Goal: Transaction & Acquisition: Book appointment/travel/reservation

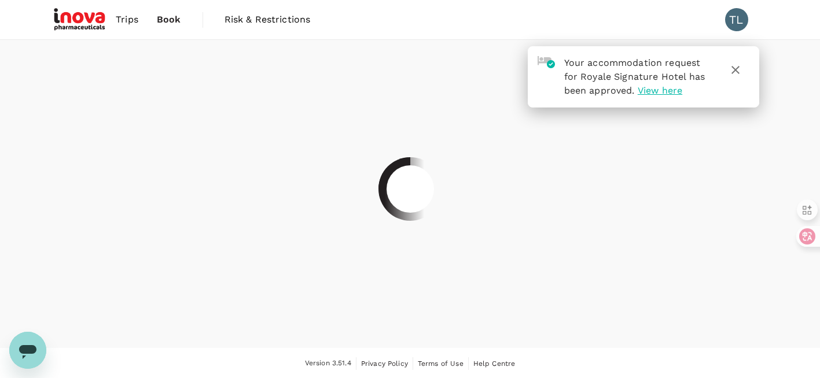
click at [613, 90] on div at bounding box center [410, 189] width 820 height 378
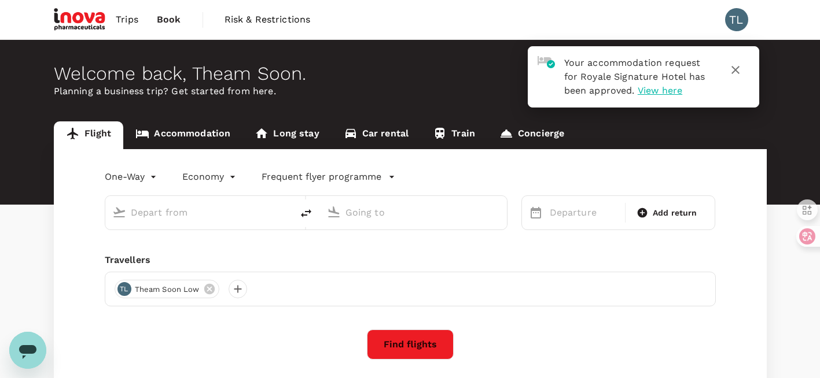
click at [653, 91] on span "View here" at bounding box center [660, 90] width 45 height 11
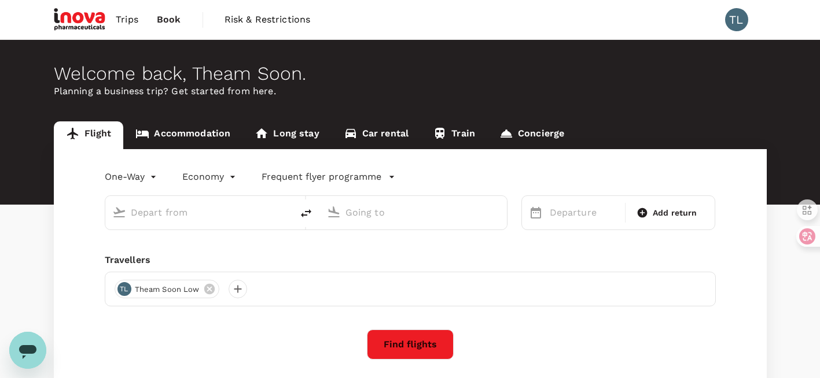
click at [265, 207] on input "text" at bounding box center [199, 213] width 137 height 18
click at [133, 262] on p "Penang Intl" at bounding box center [215, 258] width 203 height 12
type input "penang"
type input "Penang Intl (PEN)"
click at [367, 207] on input "text" at bounding box center [413, 213] width 137 height 18
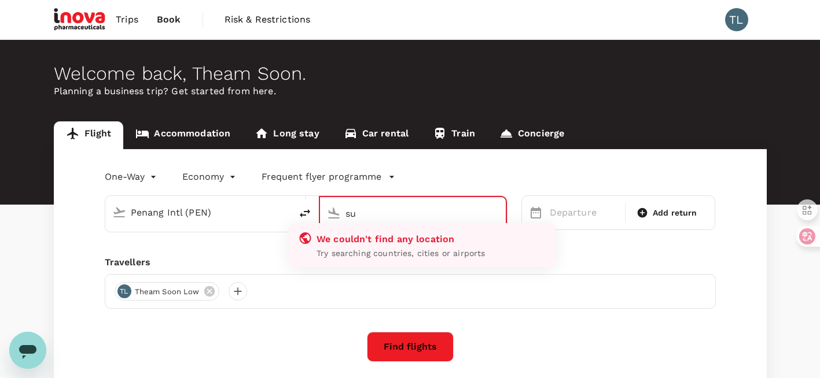
type input "s"
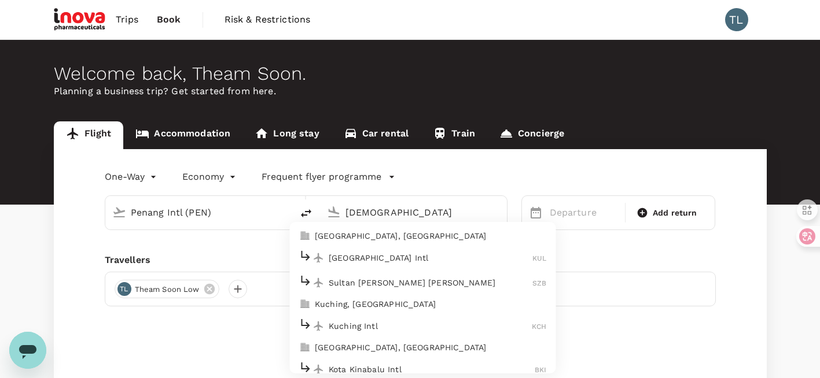
click at [441, 284] on p "Sultan [PERSON_NAME] [PERSON_NAME]" at bounding box center [431, 283] width 204 height 12
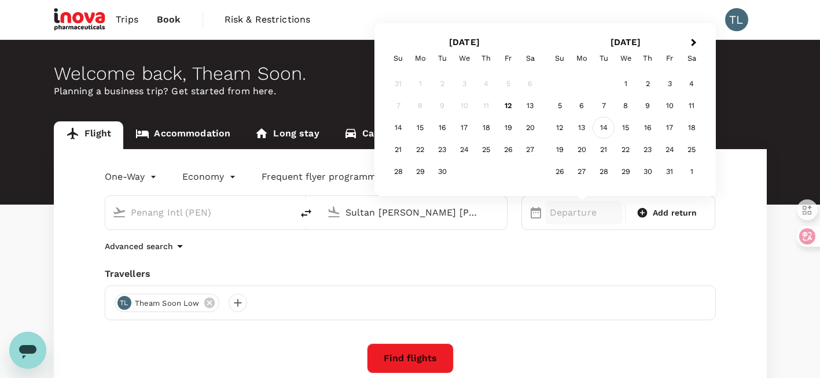
type input "Sultan [PERSON_NAME] [PERSON_NAME] (SZB)"
click at [608, 119] on div "14" at bounding box center [603, 128] width 22 height 22
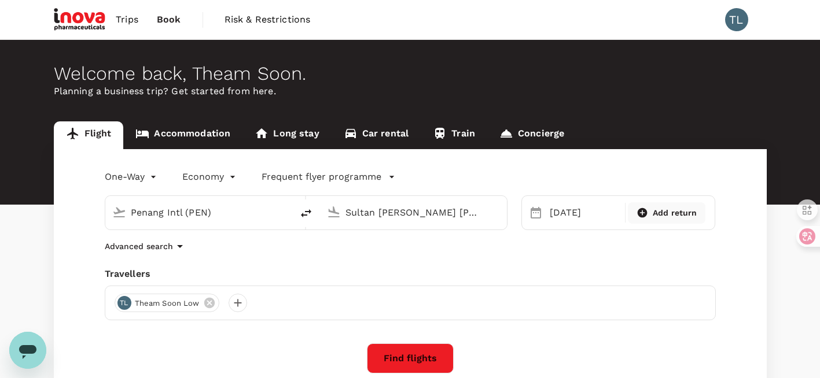
click at [662, 220] on div "Add return" at bounding box center [667, 213] width 78 height 21
type input "roundtrip"
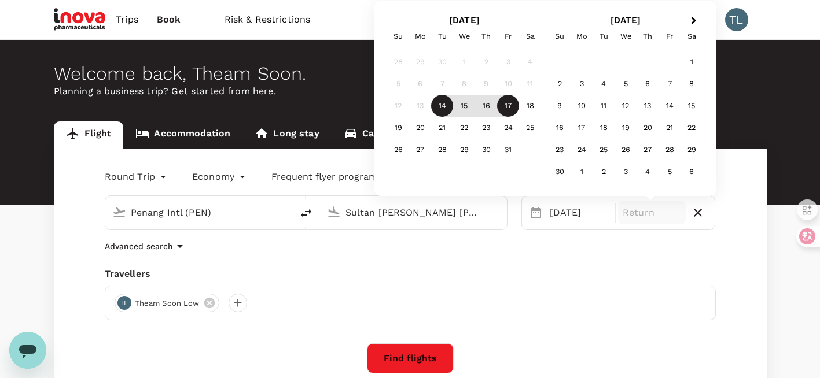
click at [511, 107] on div "17" at bounding box center [508, 106] width 22 height 22
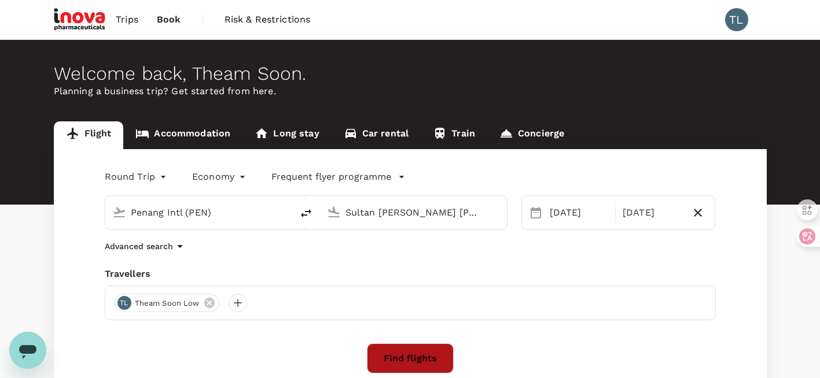
click at [391, 357] on button "Find flights" at bounding box center [410, 359] width 87 height 30
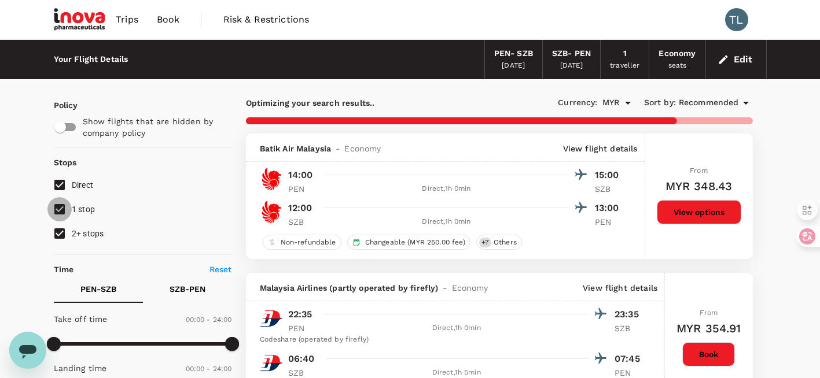
click at [60, 208] on input "1 stop" at bounding box center [59, 209] width 24 height 24
checkbox input "false"
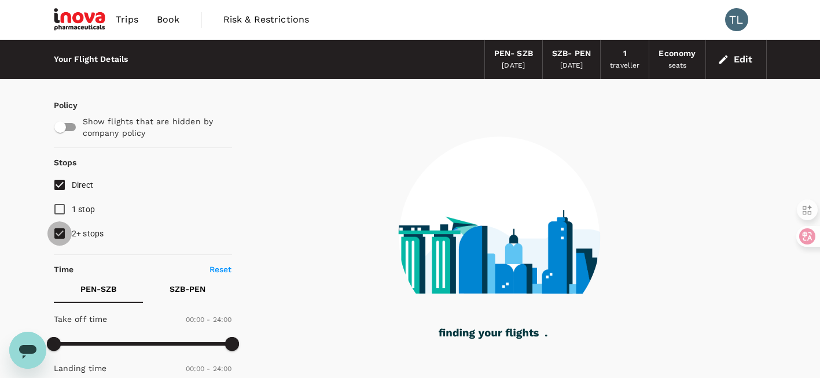
click at [55, 228] on input "2+ stops" at bounding box center [59, 234] width 24 height 24
checkbox input "false"
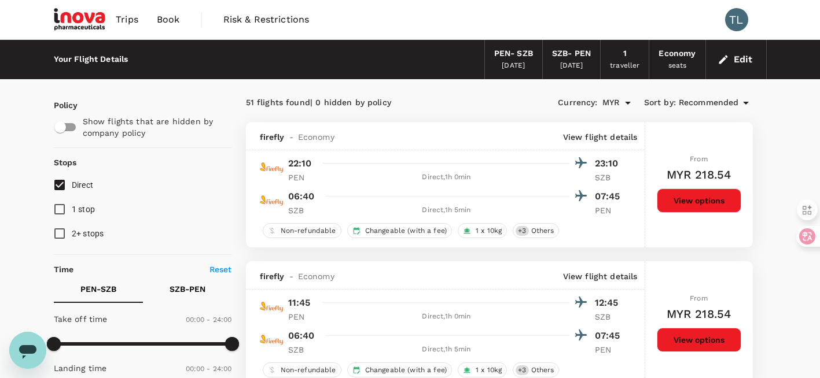
click at [54, 210] on input "1 stop" at bounding box center [59, 209] width 24 height 24
checkbox input "true"
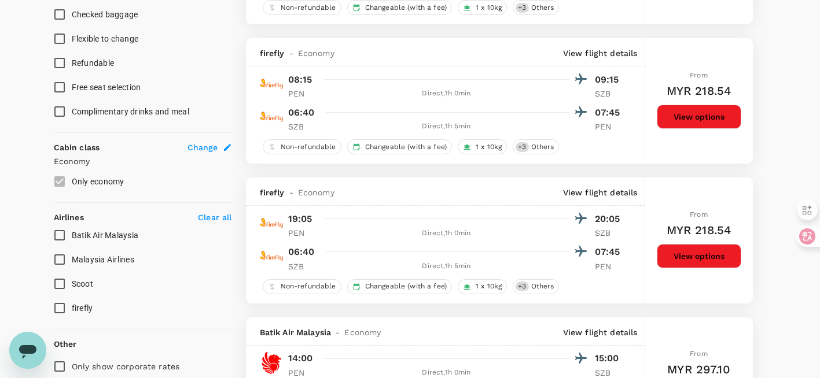
scroll to position [503, 0]
click at [297, 225] on p "19:05" at bounding box center [300, 219] width 24 height 14
click at [679, 259] on button "View options" at bounding box center [699, 256] width 84 height 24
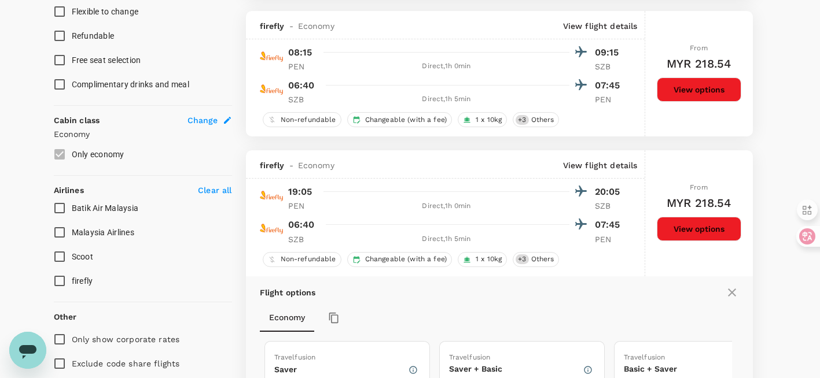
scroll to position [532, 0]
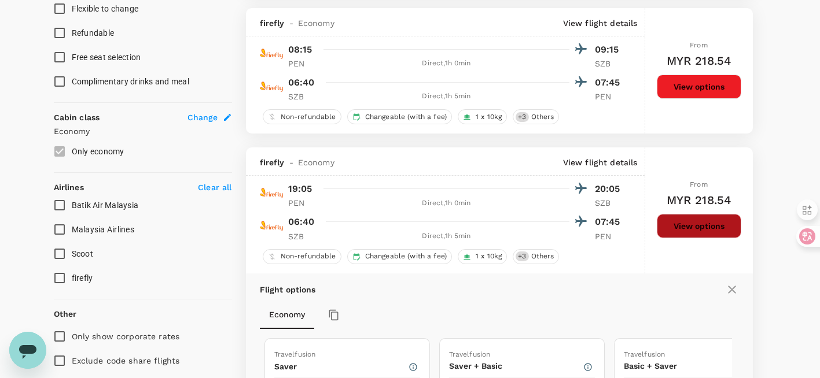
click at [710, 224] on button "View options" at bounding box center [699, 226] width 84 height 24
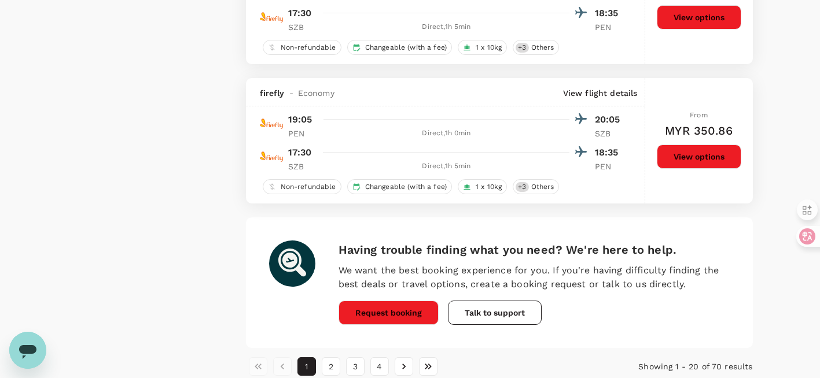
scroll to position [3101, 0]
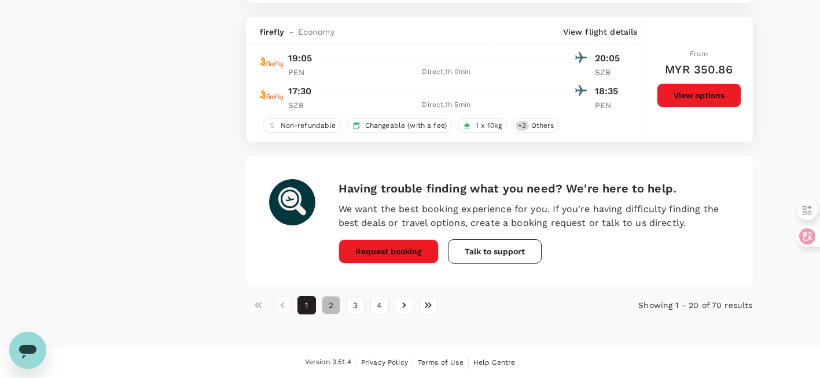
click at [332, 307] on button "2" at bounding box center [331, 305] width 19 height 19
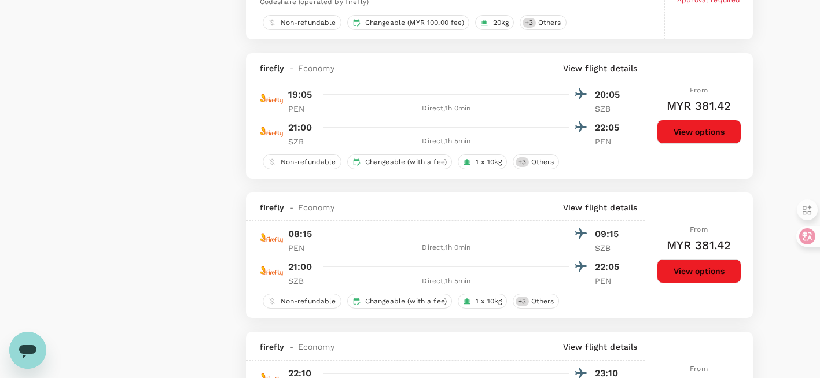
scroll to position [1509, 0]
click at [691, 135] on button "View options" at bounding box center [699, 131] width 84 height 24
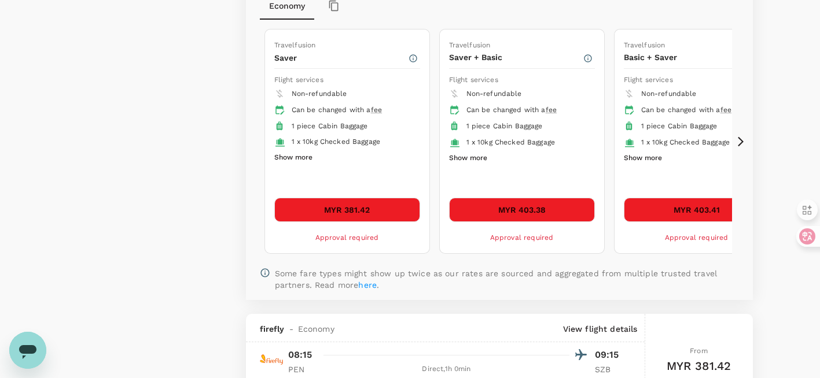
scroll to position [1724, 0]
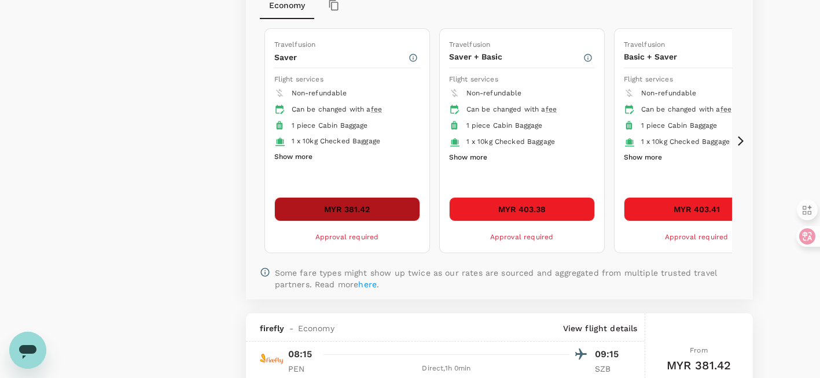
click at [340, 218] on button "MYR 381.42" at bounding box center [347, 209] width 146 height 24
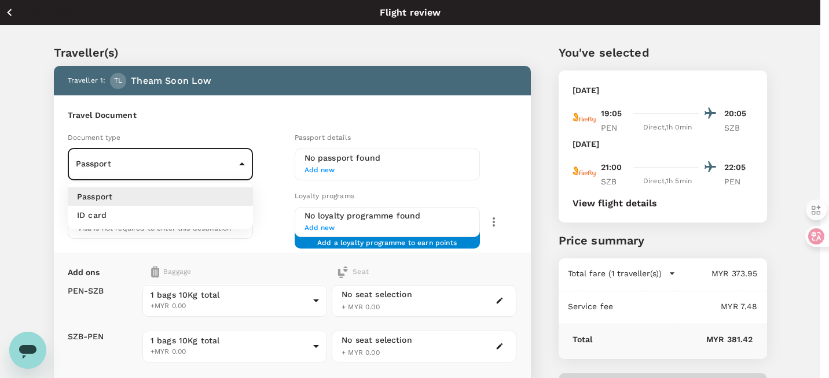
click at [238, 162] on body "Back to flight results Flight review Traveller(s) Traveller 1 : TL Theam Soon L…" at bounding box center [414, 266] width 829 height 532
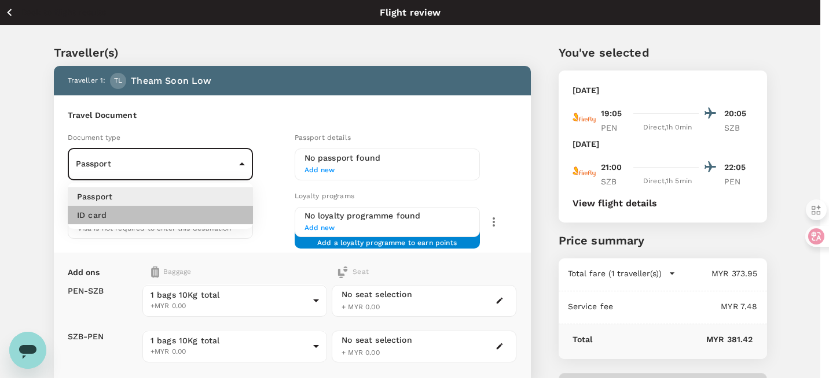
click at [207, 219] on li "ID card" at bounding box center [160, 215] width 185 height 19
type input "Id card"
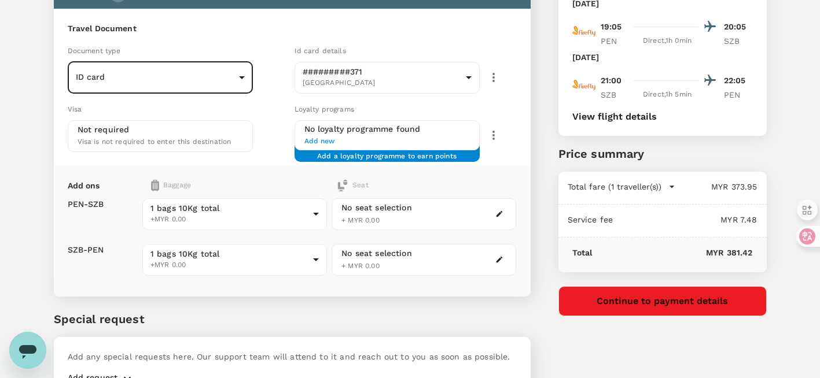
scroll to position [87, 0]
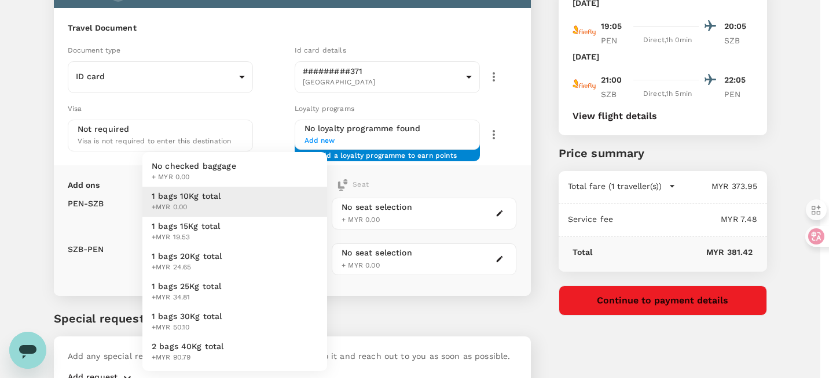
click at [235, 216] on body "Back to flight results Flight review Traveller(s) Traveller 1 : TL Theam Soon L…" at bounding box center [414, 179] width 829 height 532
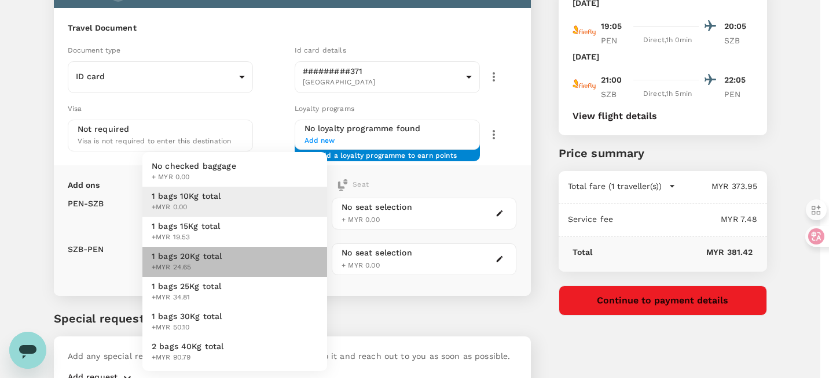
click at [232, 252] on li "1 bags 20Kg total +MYR 24.65" at bounding box center [234, 262] width 185 height 30
type input "3 - 24.65"
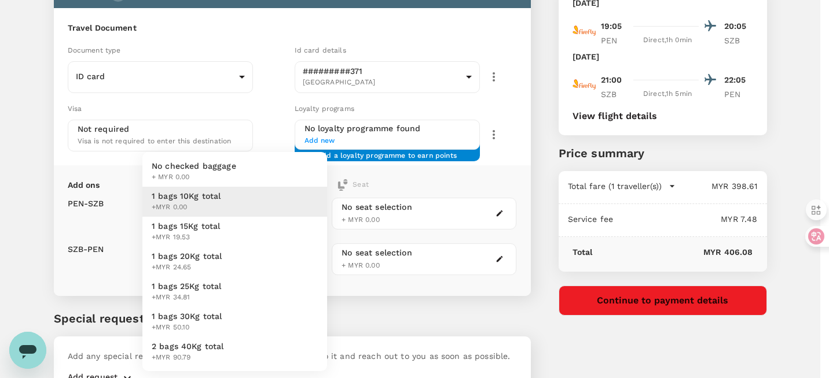
click at [232, 252] on body "Back to flight results Flight review Traveller(s) Traveller 1 : TL Theam Soon L…" at bounding box center [414, 179] width 829 height 532
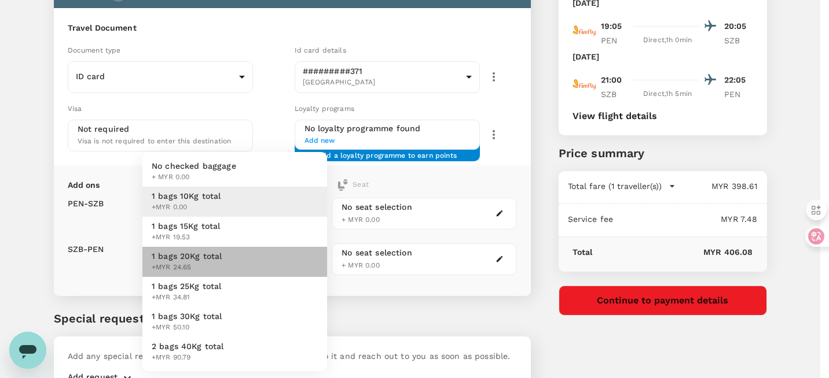
click at [230, 257] on li "1 bags 20Kg total +MYR 24.65" at bounding box center [234, 262] width 185 height 30
type input "3 - 24.65"
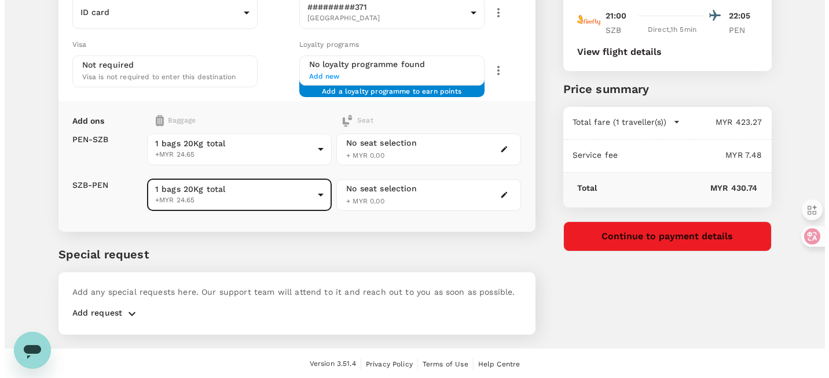
scroll to position [30, 0]
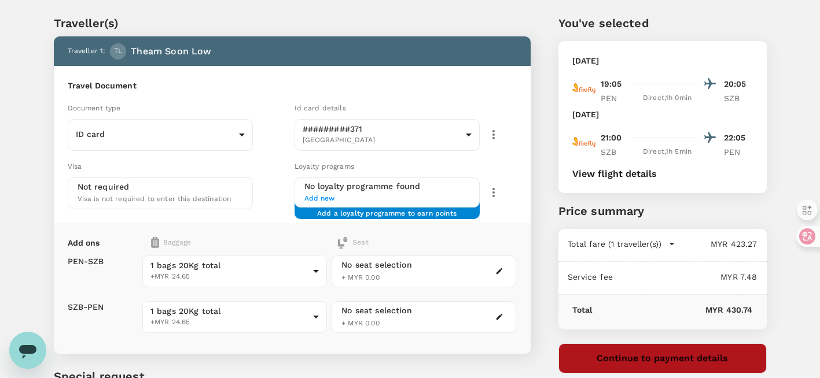
click at [632, 354] on button "Continue to payment details" at bounding box center [662, 359] width 208 height 30
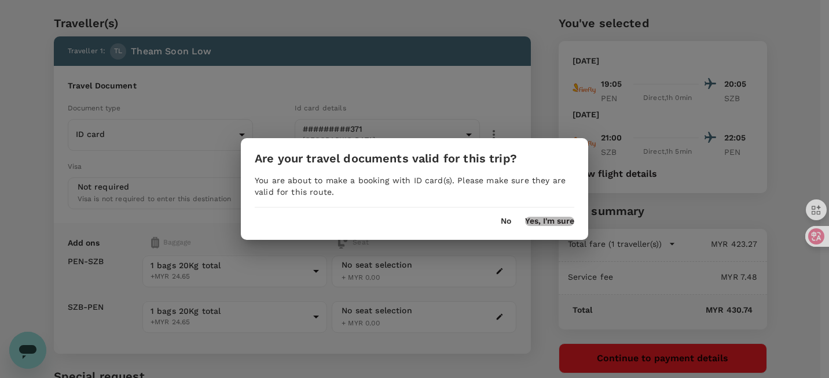
click at [540, 223] on button "Yes, I'm sure" at bounding box center [549, 221] width 49 height 9
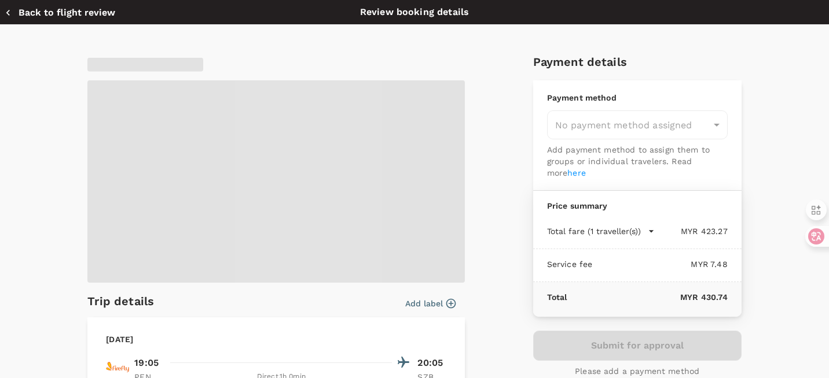
type input "9eec297e-cb2d-48fa-8c15-4572d757f0a8"
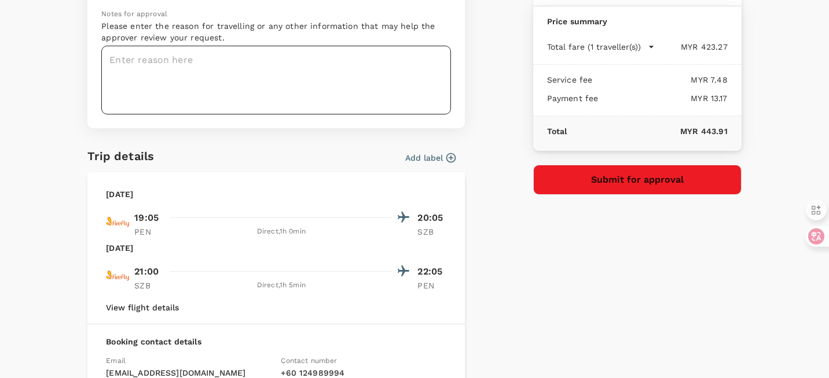
scroll to position [161, 0]
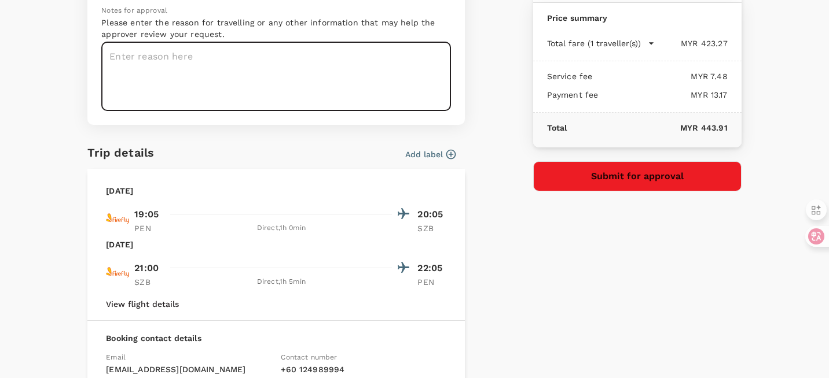
click at [162, 60] on textarea at bounding box center [275, 76] width 349 height 69
click at [261, 42] on textarea "Local Travel approved by Mr.Siva" at bounding box center [275, 76] width 349 height 69
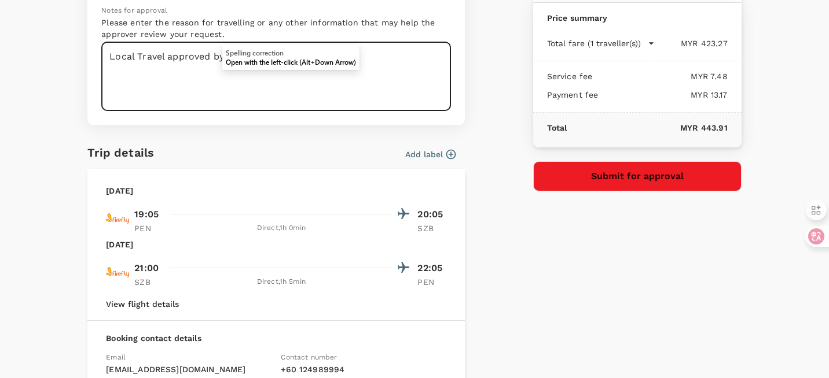
click at [286, 44] on textarea "Local Travel approved by Mr.Siva" at bounding box center [275, 76] width 349 height 69
click at [164, 43] on textarea "Local Travel approved by Mr.Siva" at bounding box center [275, 76] width 349 height 69
click at [244, 42] on textarea "Local Travel with approved by Mr.Siva" at bounding box center [275, 76] width 349 height 69
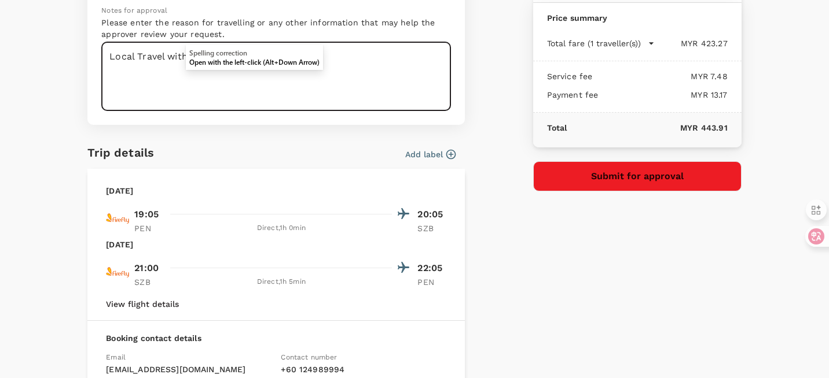
click at [230, 42] on textarea "Local Travel with approvedfrom Mr.Siva" at bounding box center [275, 76] width 349 height 69
click at [358, 42] on textarea "The Local Travel hava obtained approval from Mr.Siva" at bounding box center [275, 76] width 349 height 69
click at [128, 42] on textarea "The Local Travel hava obtained approval from Mr.Siva." at bounding box center [275, 76] width 349 height 69
click at [182, 42] on textarea "The Local Travel hava obtained approval from Mr.Siva." at bounding box center [275, 76] width 349 height 69
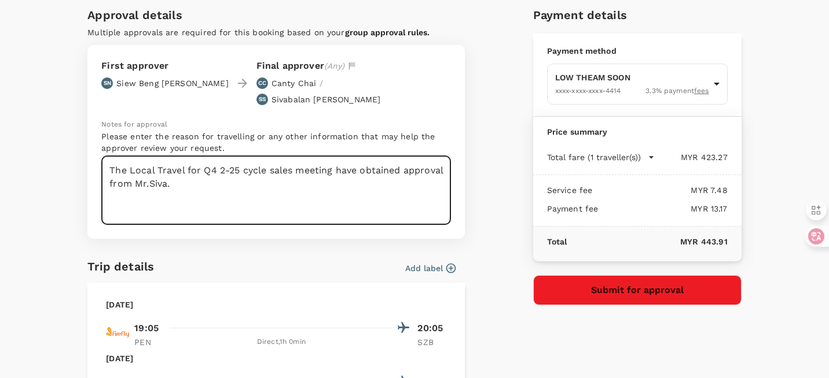
scroll to position [46, 0]
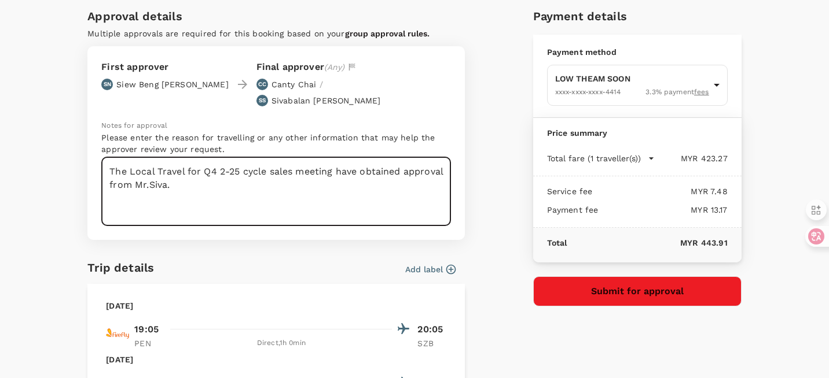
click at [158, 157] on textarea "The Local Travel for Q4 2-25 cycle sales meeting have obtained approval from Mr…" at bounding box center [275, 191] width 349 height 69
type textarea "The Local travel for Q4 2025 cycle sales meeting have obtained approval from Mr…"
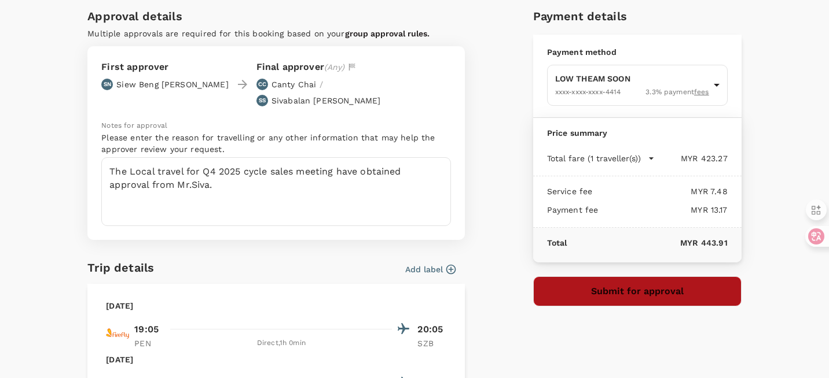
click at [634, 290] on button "Submit for approval" at bounding box center [637, 292] width 208 height 30
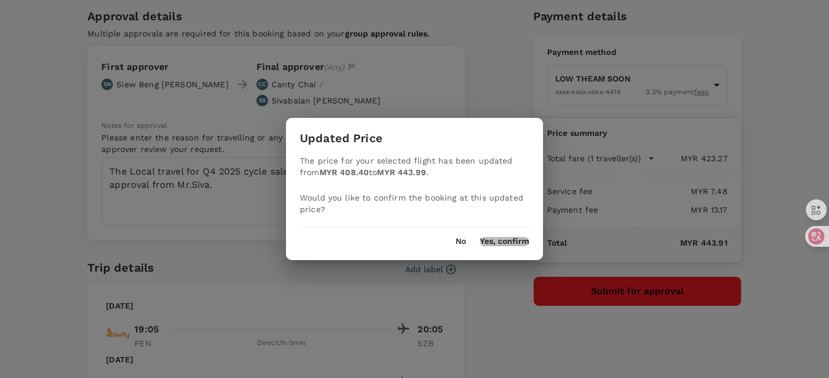
click at [505, 240] on button "Yes, confirm" at bounding box center [504, 241] width 49 height 9
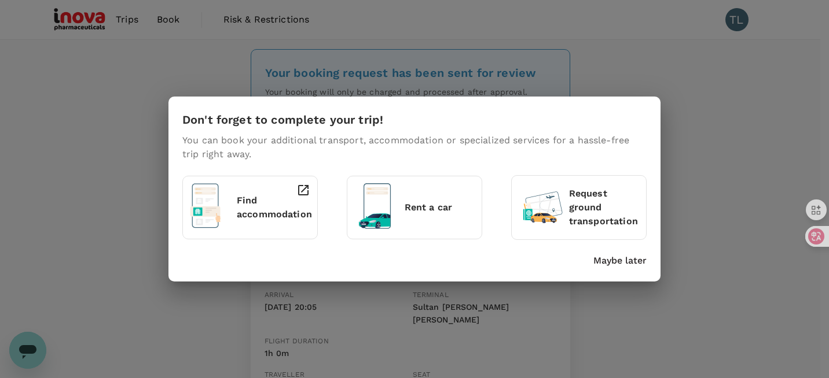
click at [742, 167] on div "Don't forget to complete your trip! You can book your additional transport, acc…" at bounding box center [414, 189] width 829 height 378
click at [748, 105] on div "Don't forget to complete your trip! You can book your additional transport, acc…" at bounding box center [414, 189] width 829 height 378
click at [617, 262] on p "Maybe later" at bounding box center [619, 261] width 53 height 14
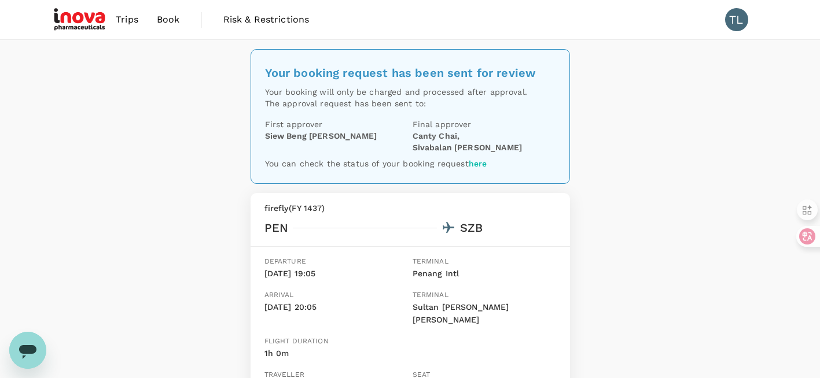
click at [139, 20] on link "Trips" at bounding box center [126, 19] width 41 height 39
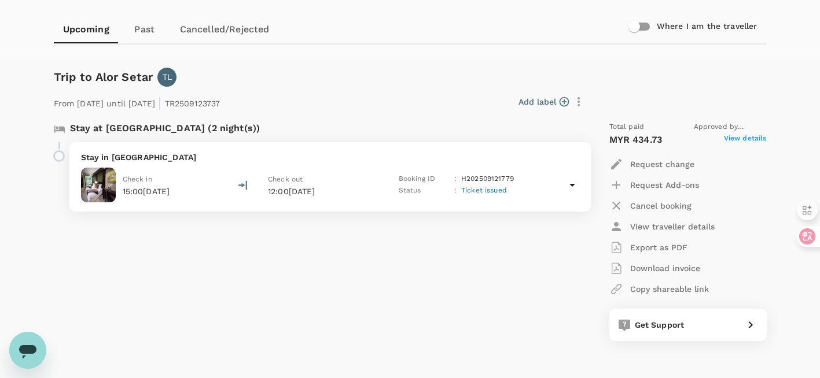
scroll to position [103, 0]
click at [570, 190] on icon at bounding box center [572, 186] width 14 height 14
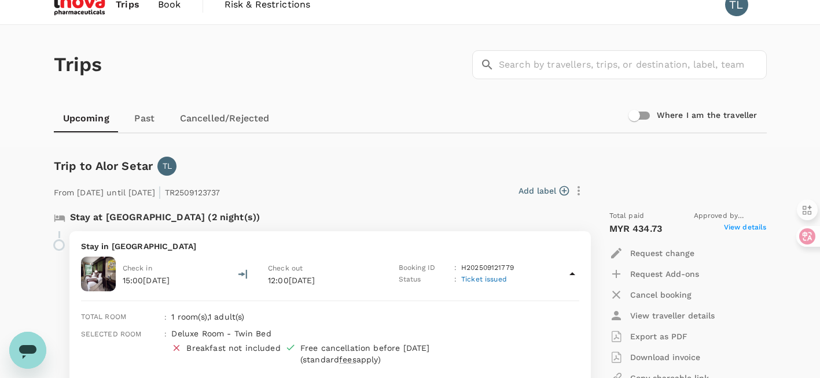
scroll to position [0, 0]
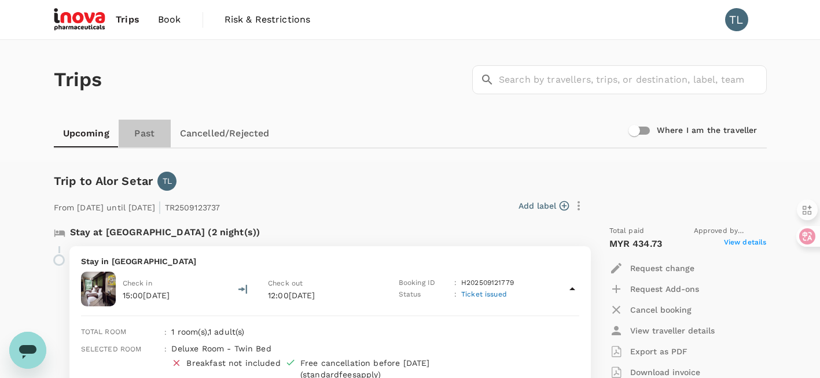
click at [139, 127] on link "Past" at bounding box center [145, 134] width 52 height 28
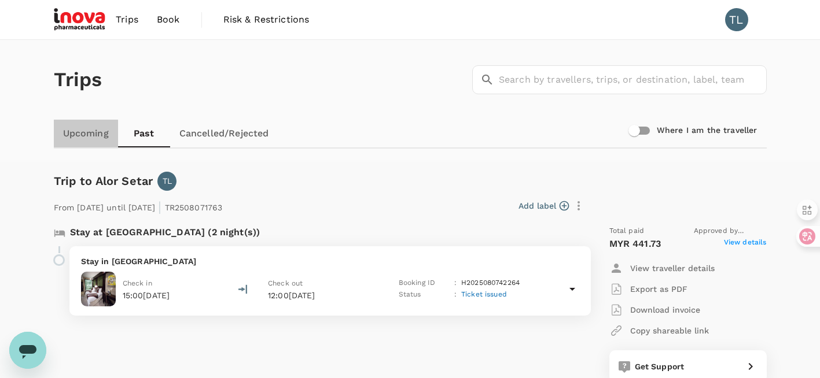
click at [89, 131] on link "Upcoming" at bounding box center [86, 134] width 64 height 28
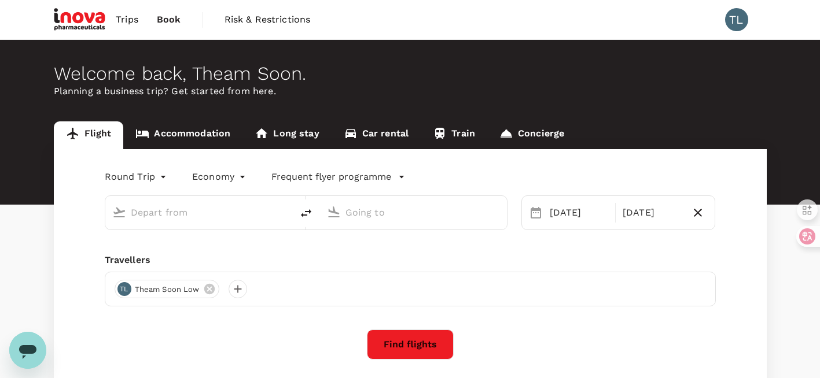
type input "Penang Intl (PEN)"
type input "Sultan [PERSON_NAME] [PERSON_NAME] (SZB)"
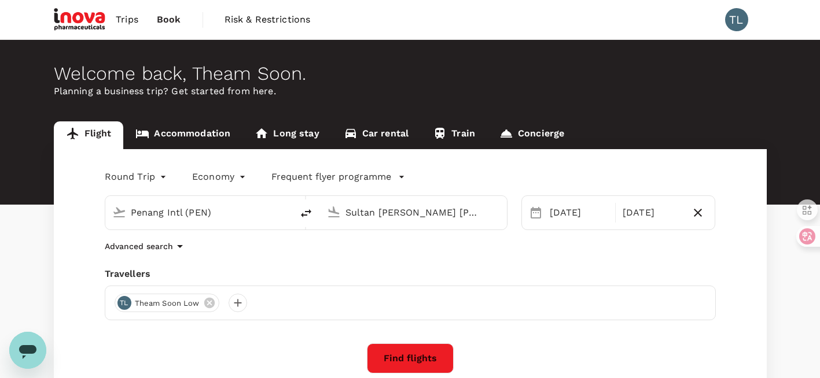
click at [126, 13] on span "Trips" at bounding box center [127, 20] width 23 height 14
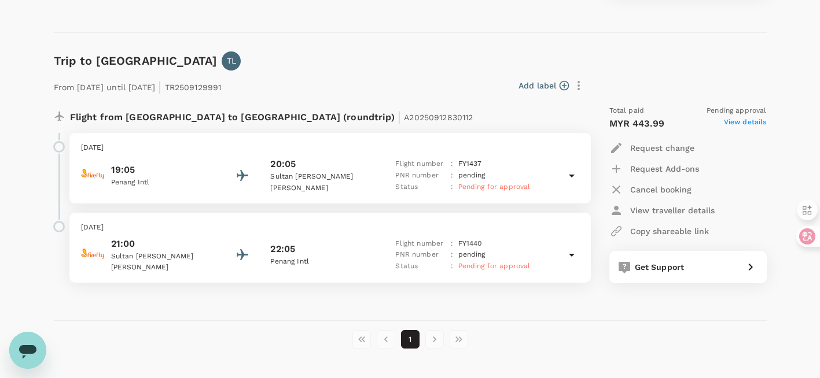
scroll to position [450, 0]
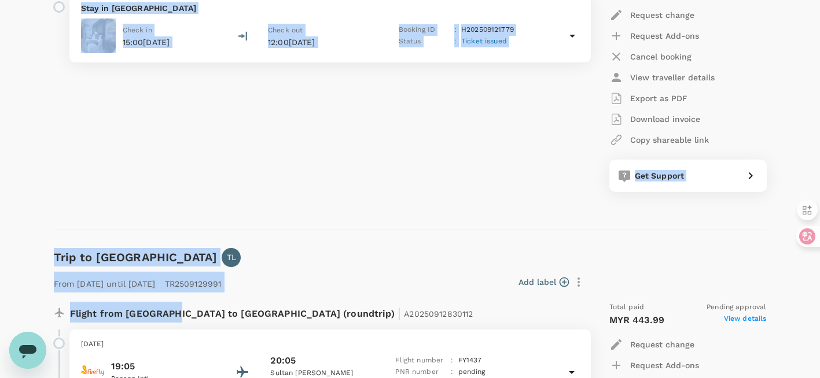
drag, startPoint x: 167, startPoint y: 111, endPoint x: 41, endPoint y: -17, distance: 180.0
click at [41, 0] on html "Trips Book Risk & Restrictions TL Trips ​ ​ Upcoming Past Cancelled/Rejected Wh…" at bounding box center [410, 180] width 820 height 867
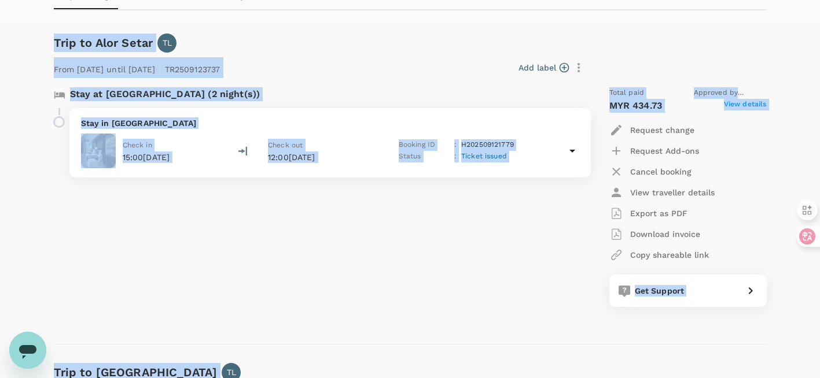
click at [409, 35] on div "From 21 Sep 2025 until 23 Sep 2025 | TR2509123737 Add label Stay at Royale Sign…" at bounding box center [400, 180] width 731 height 292
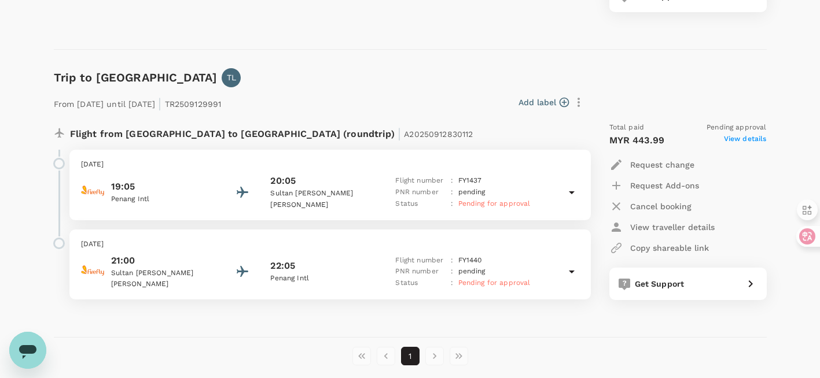
scroll to position [431, 0]
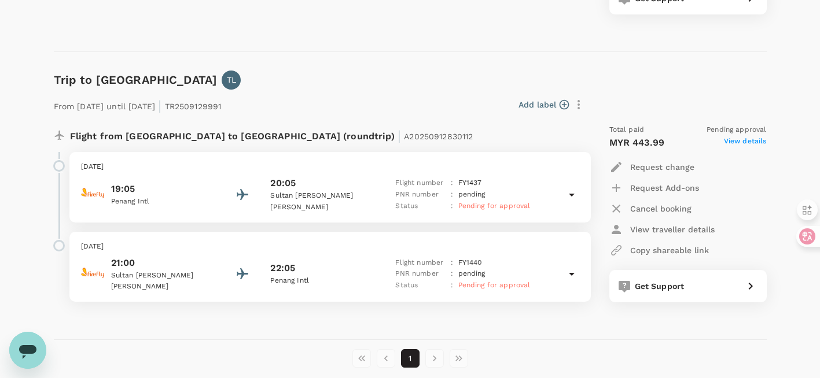
drag, startPoint x: 368, startPoint y: 214, endPoint x: 402, endPoint y: 64, distance: 154.1
click at [402, 64] on div "Trip to Kuala Lumpur TL From 14 Oct 2025 until 17 Oct 2025 | TR2509129991 Add l…" at bounding box center [406, 196] width 722 height 288
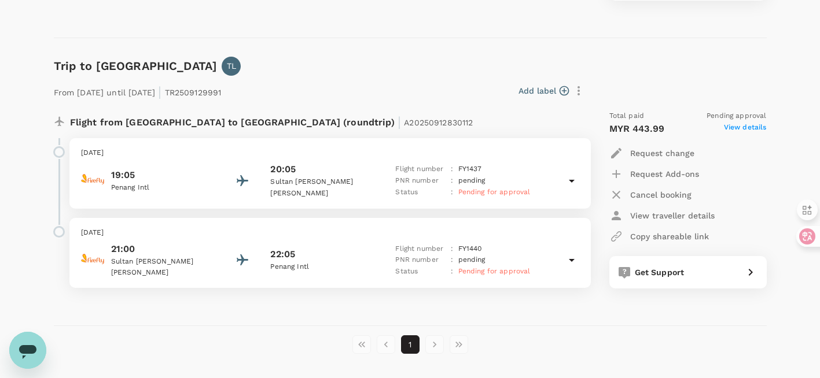
scroll to position [446, 0]
click at [686, 73] on div "From 14 Oct 2025 until 17 Oct 2025 | TR2509129991 Add label Flight from Malaysi…" at bounding box center [400, 181] width 731 height 250
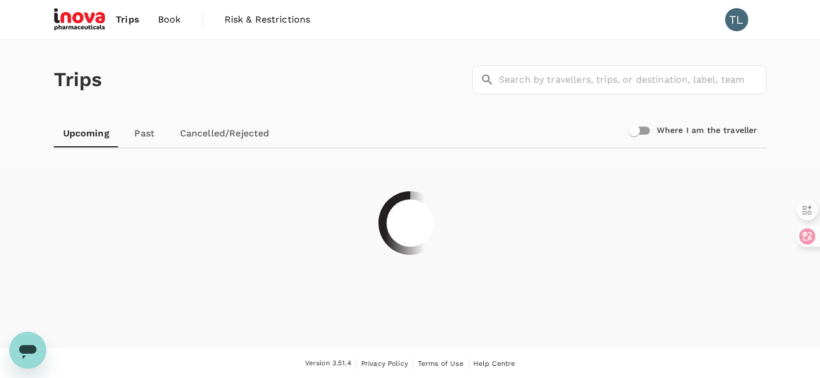
scroll to position [1, 0]
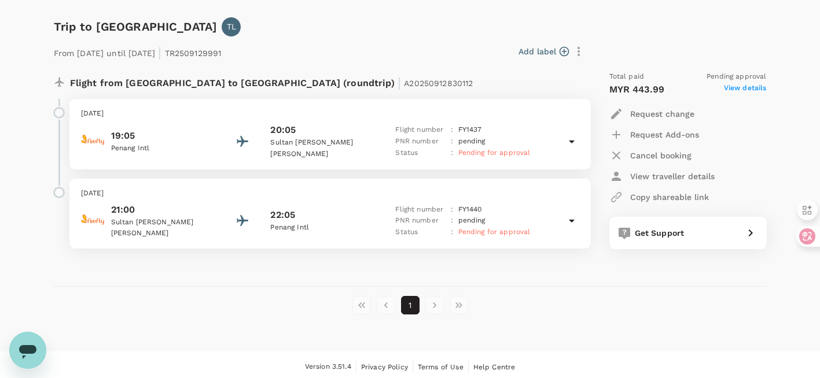
scroll to position [488, 0]
